Goal: Information Seeking & Learning: Learn about a topic

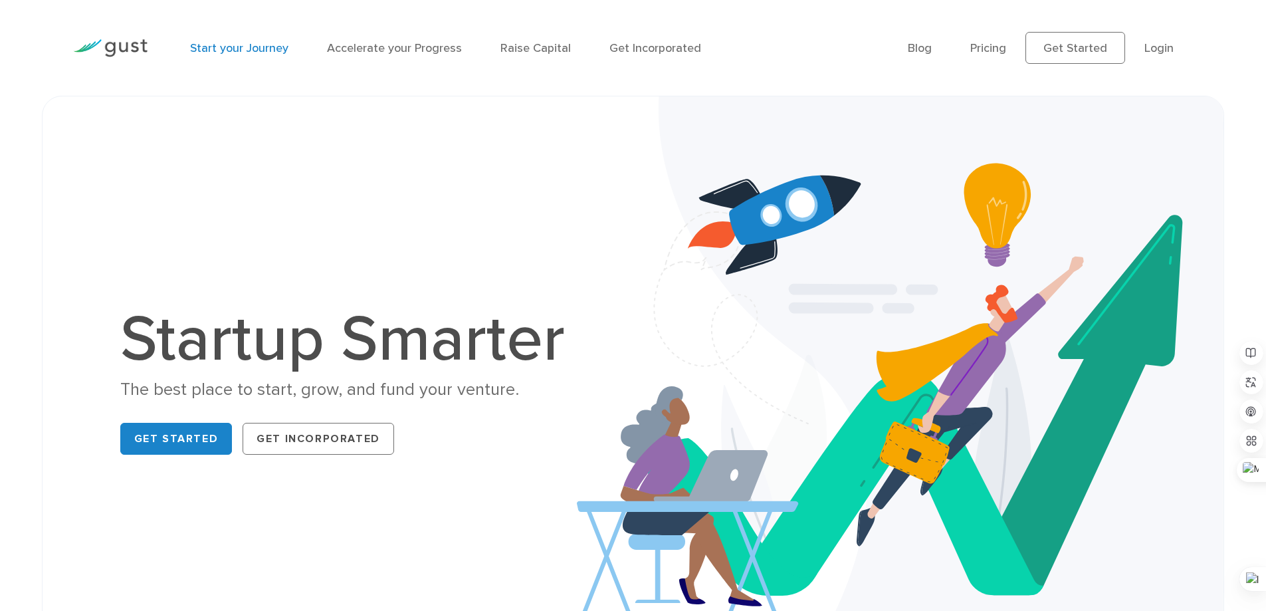
click at [258, 55] on link "Start your Journey" at bounding box center [239, 48] width 98 height 14
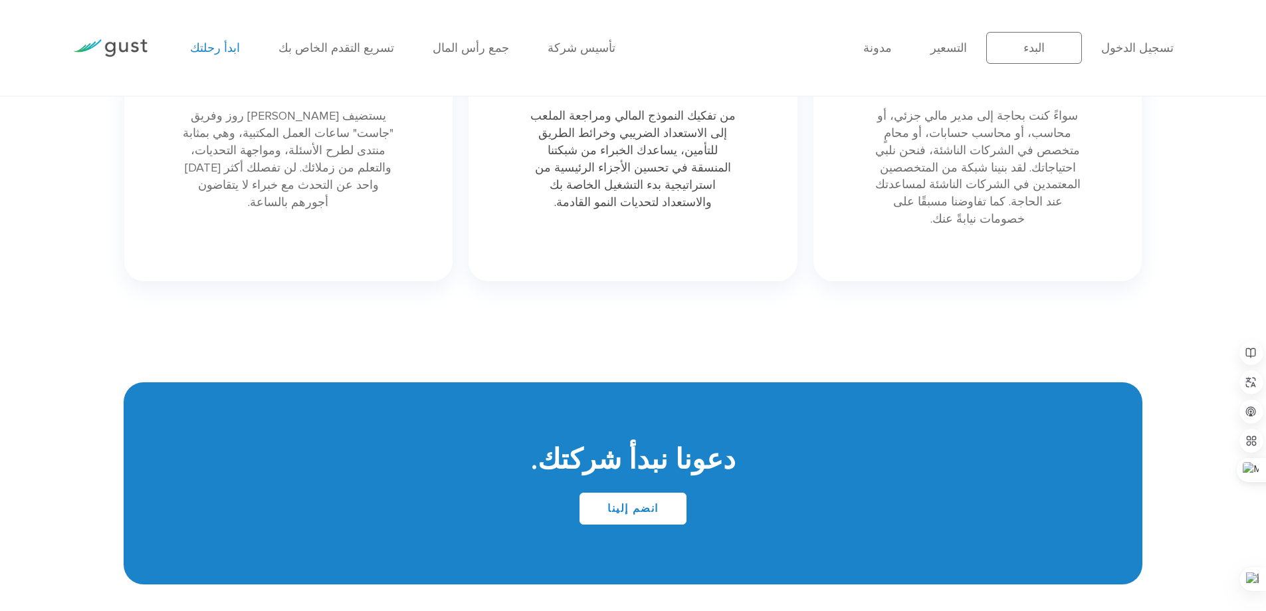
scroll to position [2585, 0]
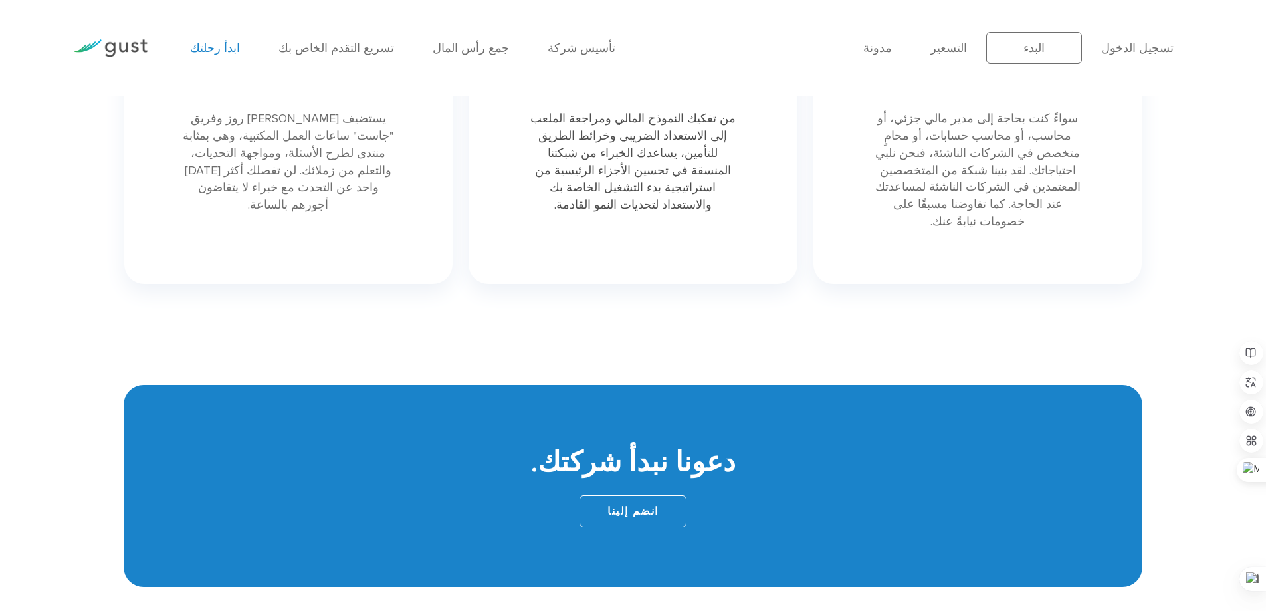
click at [592, 495] on link "انضم إلينا" at bounding box center [633, 511] width 107 height 32
